Goal: Complete application form

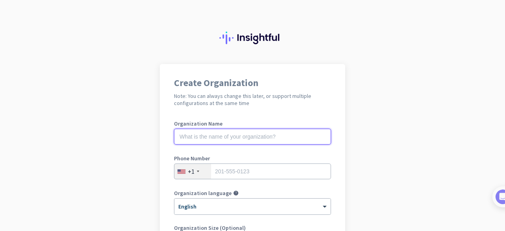
click at [223, 137] on input "text" at bounding box center [252, 137] width 157 height 16
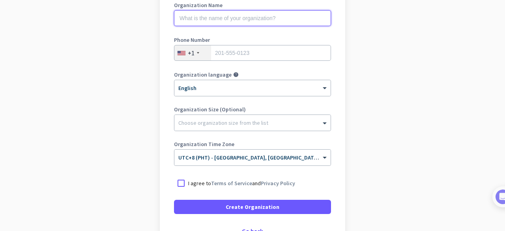
scroll to position [39, 0]
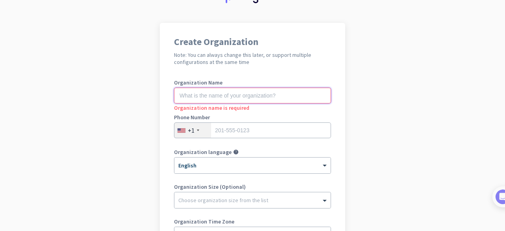
scroll to position [79, 0]
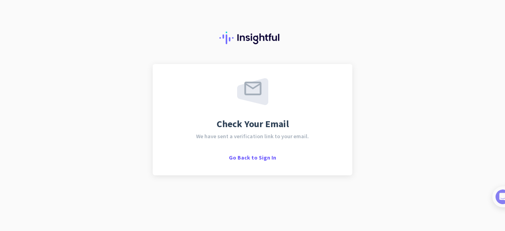
click at [334, 47] on div at bounding box center [252, 32] width 505 height 64
click at [71, 54] on div at bounding box center [252, 32] width 505 height 64
click at [256, 158] on span "Go Back to Sign In" at bounding box center [252, 157] width 47 height 7
